Goal: Navigation & Orientation: Find specific page/section

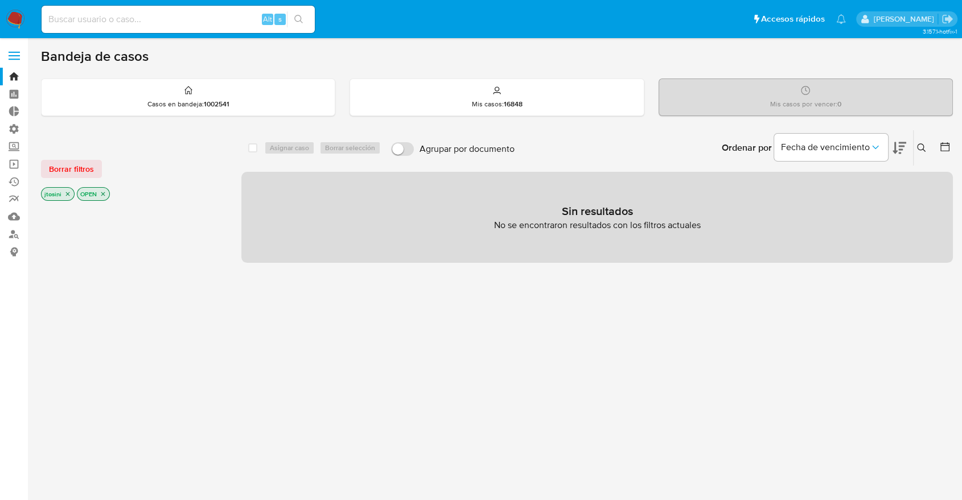
click at [100, 194] on icon "close-filter" at bounding box center [103, 194] width 7 height 7
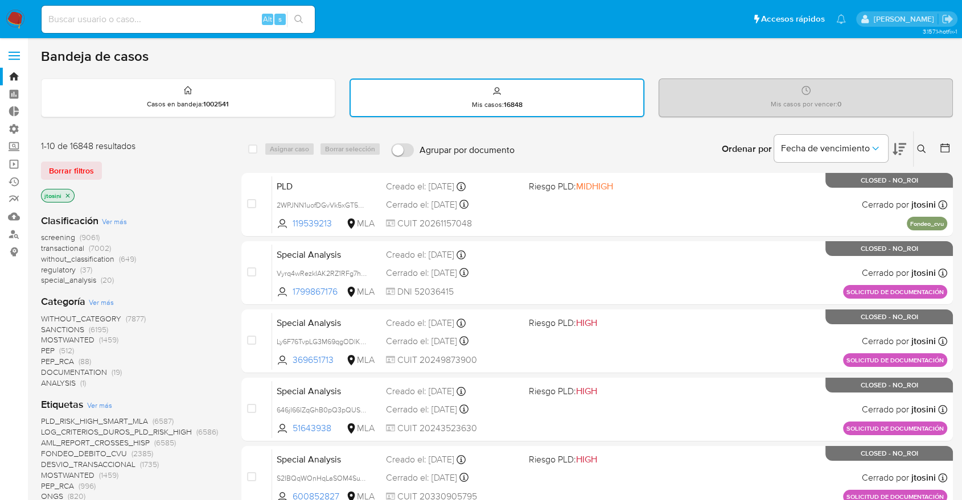
click at [66, 195] on icon "close-filter" at bounding box center [67, 195] width 7 height 7
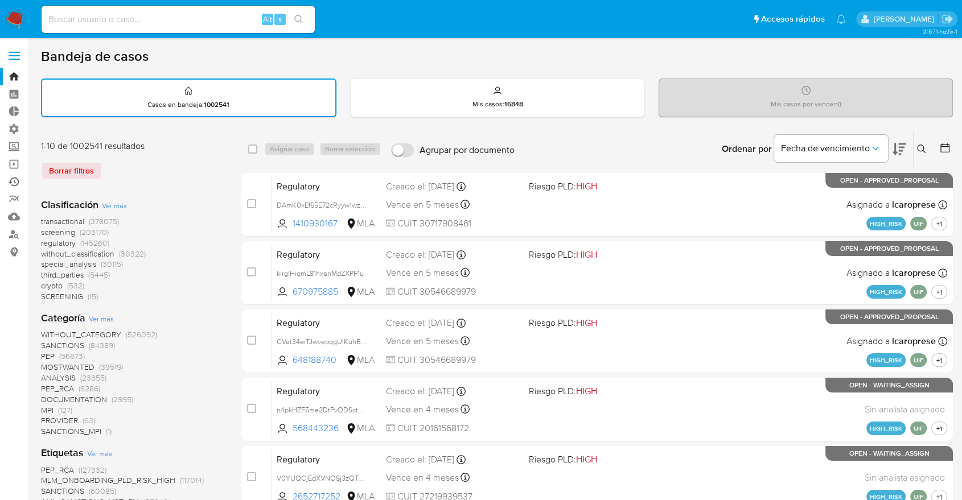
click at [14, 173] on link "Ejecuciones automáticas" at bounding box center [67, 182] width 135 height 18
